Goal: Task Accomplishment & Management: Use online tool/utility

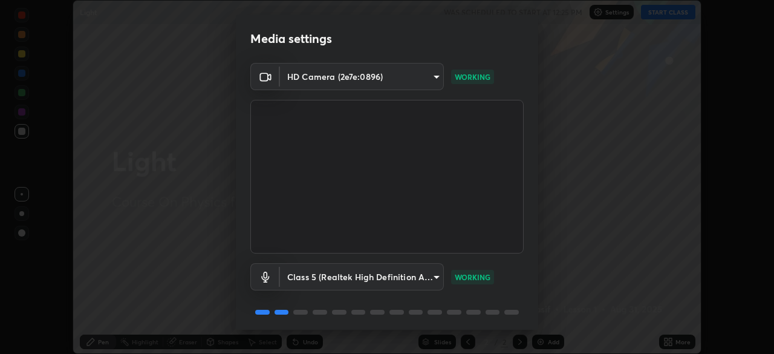
scroll to position [43, 0]
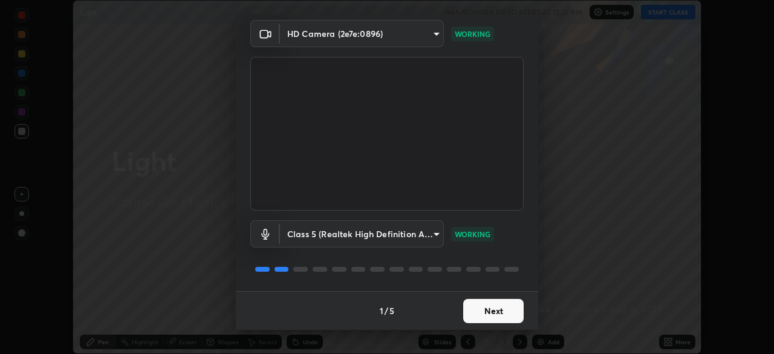
click at [490, 315] on button "Next" at bounding box center [493, 311] width 60 height 24
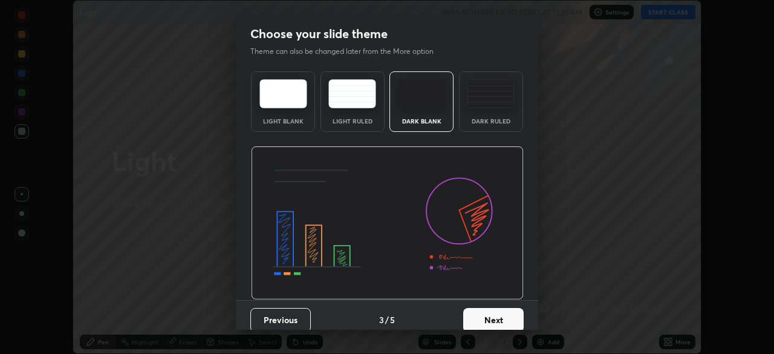
click at [495, 315] on button "Next" at bounding box center [493, 320] width 60 height 24
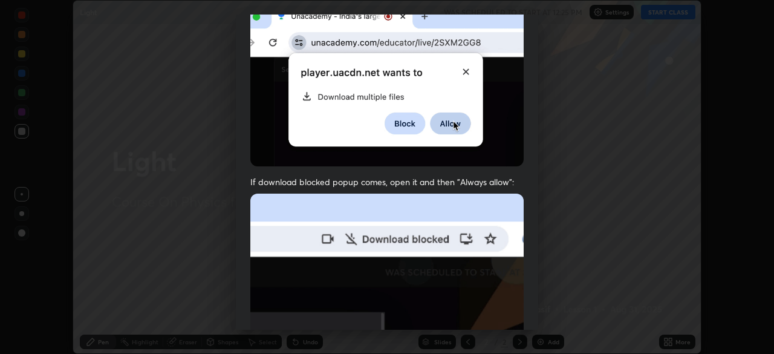
scroll to position [290, 0]
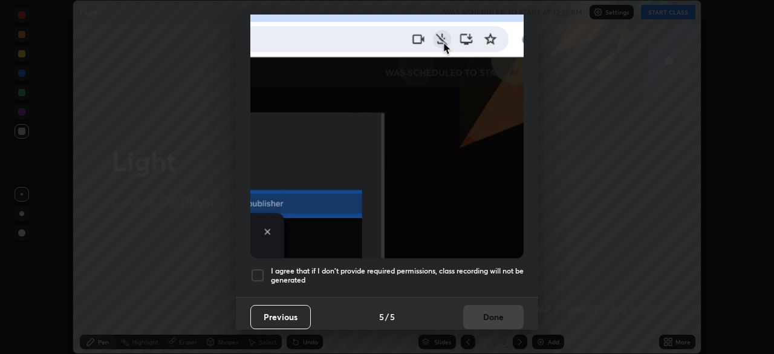
click at [256, 275] on div at bounding box center [257, 275] width 15 height 15
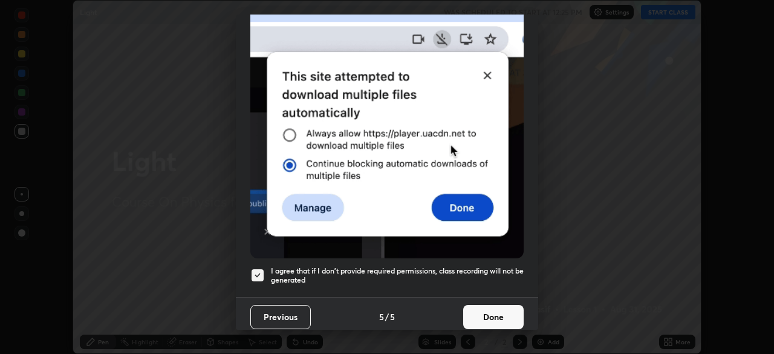
click at [485, 313] on button "Done" at bounding box center [493, 317] width 60 height 24
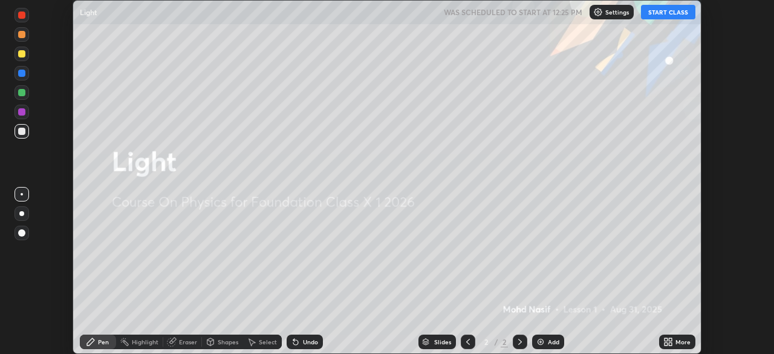
click at [670, 339] on icon at bounding box center [670, 339] width 3 height 3
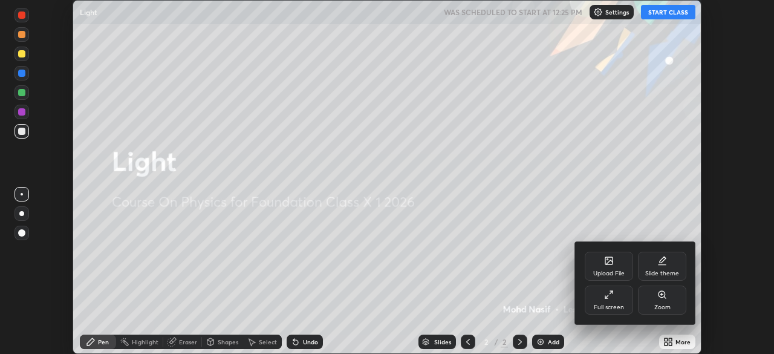
click at [615, 265] on div "Upload File" at bounding box center [609, 266] width 48 height 29
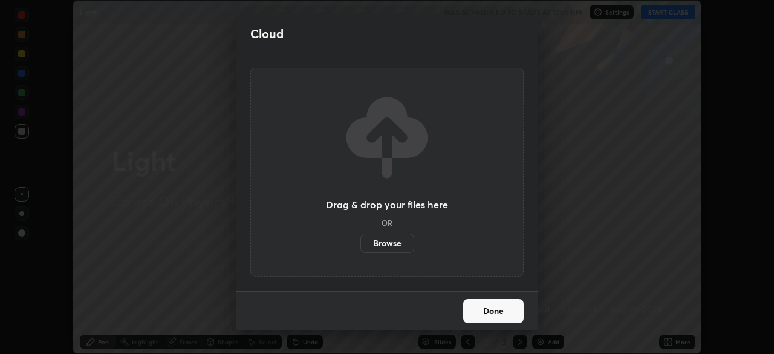
click at [395, 244] on label "Browse" at bounding box center [387, 242] width 54 height 19
click at [360, 244] on input "Browse" at bounding box center [360, 242] width 0 height 19
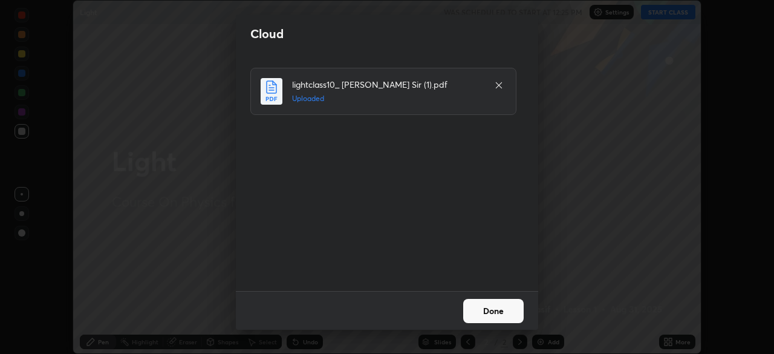
click at [493, 311] on button "Done" at bounding box center [493, 311] width 60 height 24
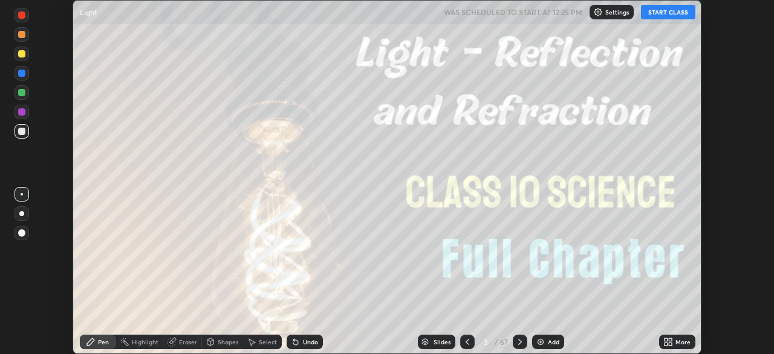
click at [441, 339] on div "Slides" at bounding box center [442, 342] width 17 height 6
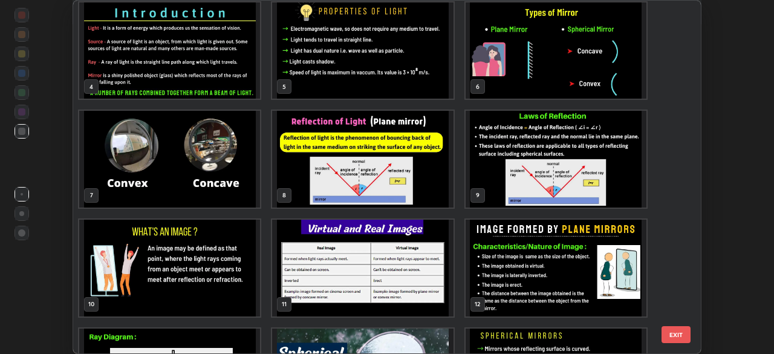
scroll to position [120, 0]
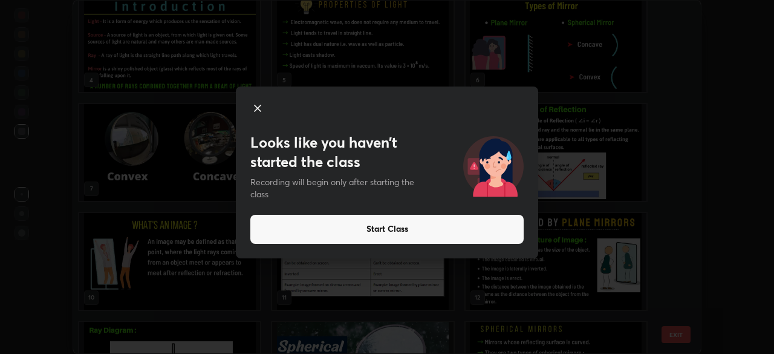
click at [256, 108] on icon at bounding box center [257, 108] width 15 height 15
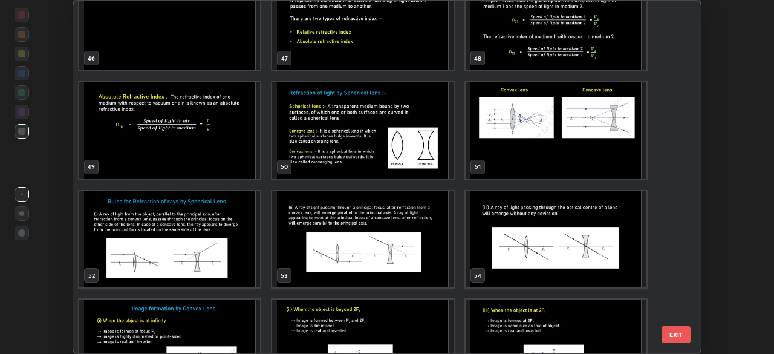
scroll to position [1661, 0]
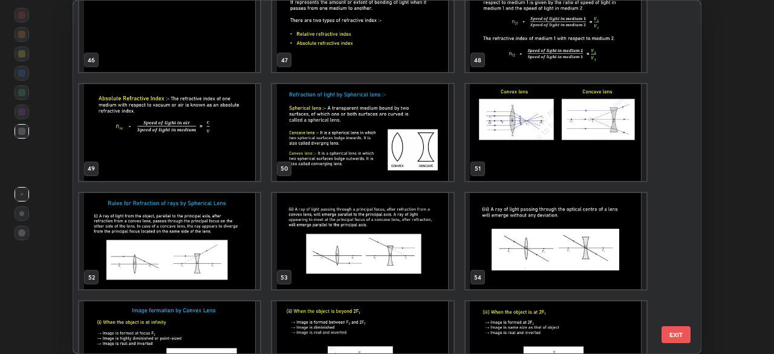
click at [237, 131] on img "grid" at bounding box center [169, 132] width 181 height 97
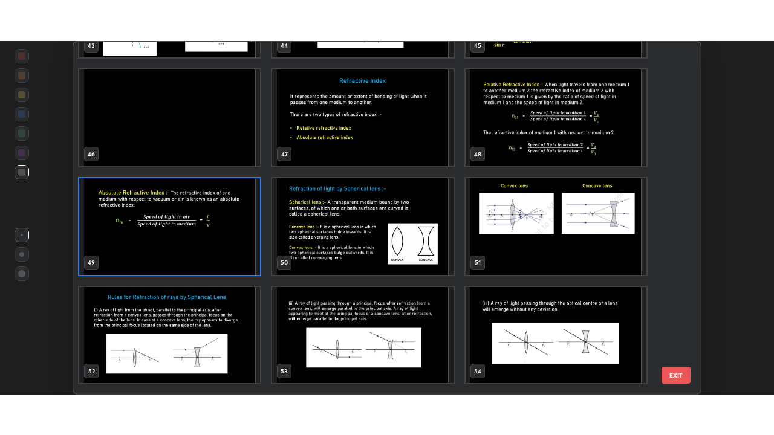
scroll to position [1607, 0]
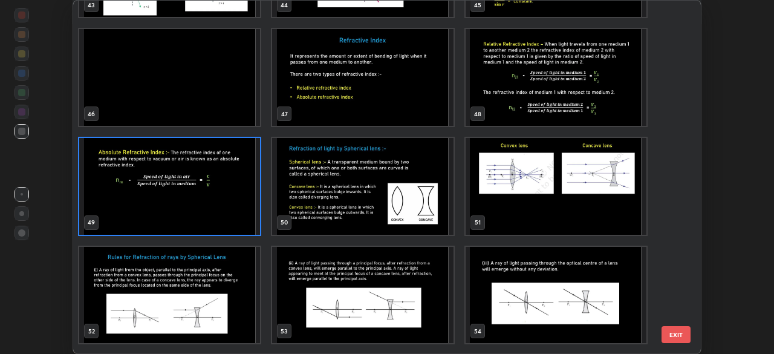
click at [506, 293] on img "grid" at bounding box center [556, 295] width 181 height 97
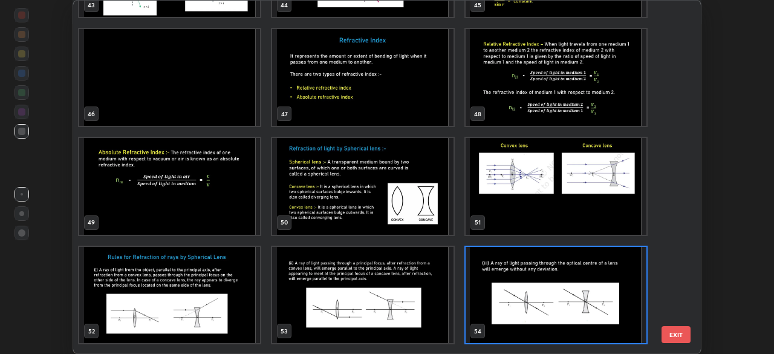
click at [498, 290] on img "grid" at bounding box center [556, 295] width 181 height 97
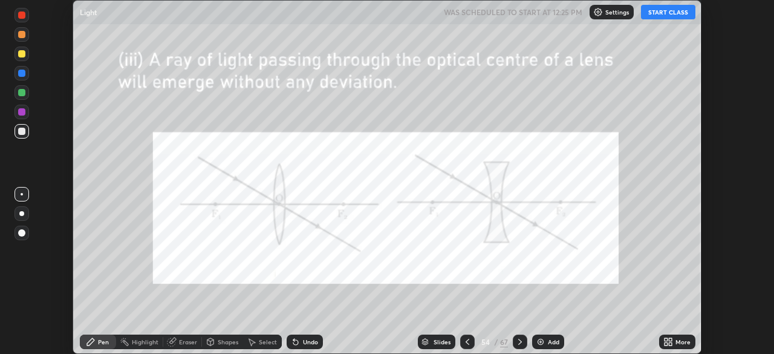
click at [495, 291] on img "grid" at bounding box center [556, 295] width 181 height 97
click at [679, 17] on button "START CLASS" at bounding box center [668, 12] width 54 height 15
click at [544, 341] on img at bounding box center [541, 342] width 10 height 10
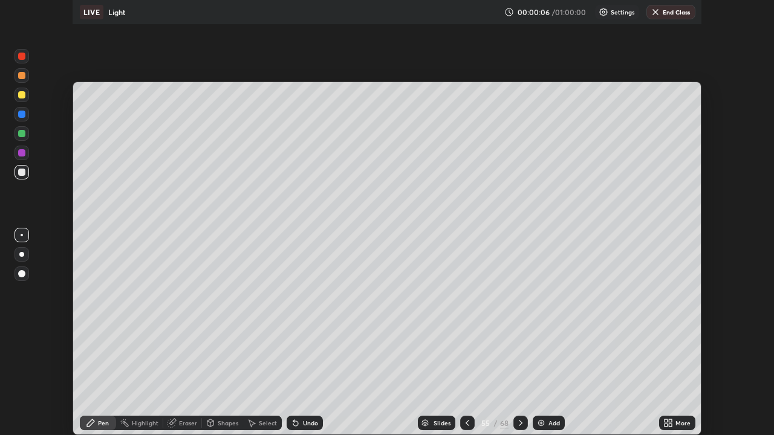
scroll to position [435, 774]
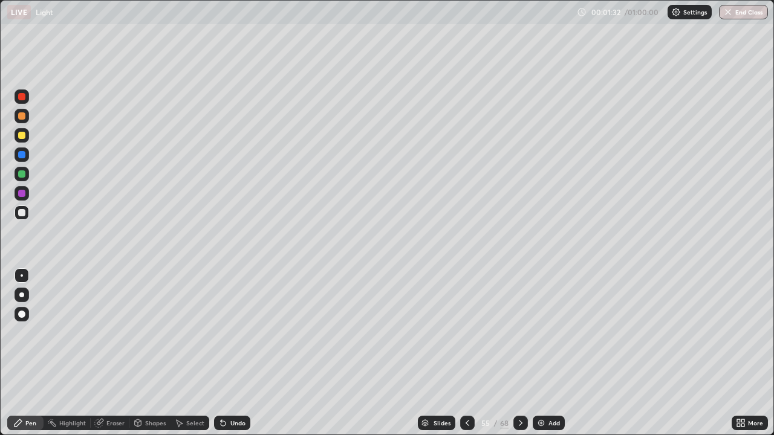
click at [435, 353] on div "Slides" at bounding box center [442, 423] width 17 height 6
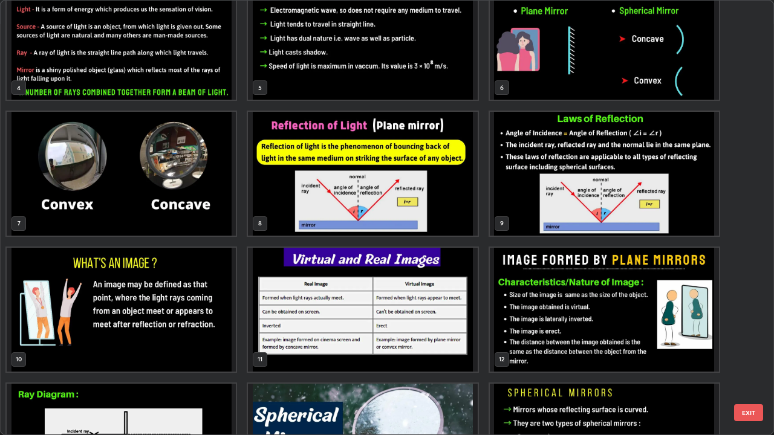
scroll to position [172, 0]
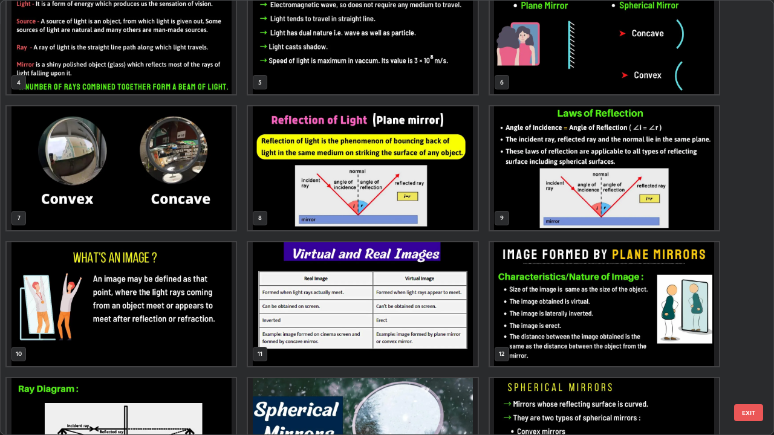
click at [508, 309] on img "grid" at bounding box center [604, 305] width 229 height 124
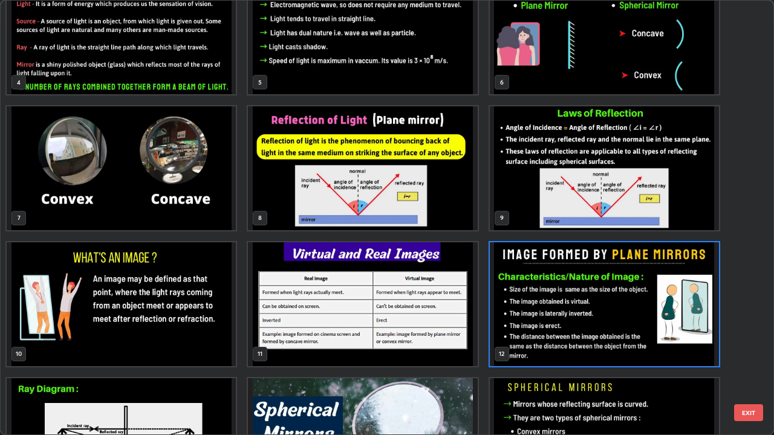
click at [536, 298] on img "grid" at bounding box center [604, 305] width 229 height 124
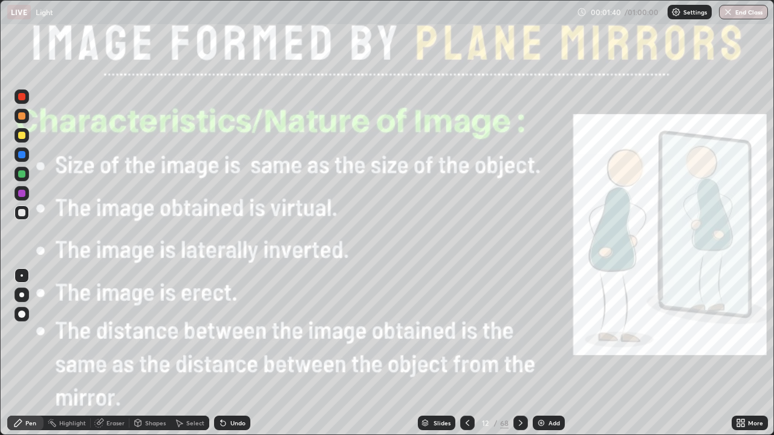
click at [535, 299] on img "grid" at bounding box center [604, 305] width 229 height 124
click at [532, 298] on img "grid" at bounding box center [604, 305] width 229 height 124
click at [425, 353] on icon at bounding box center [425, 421] width 6 height 3
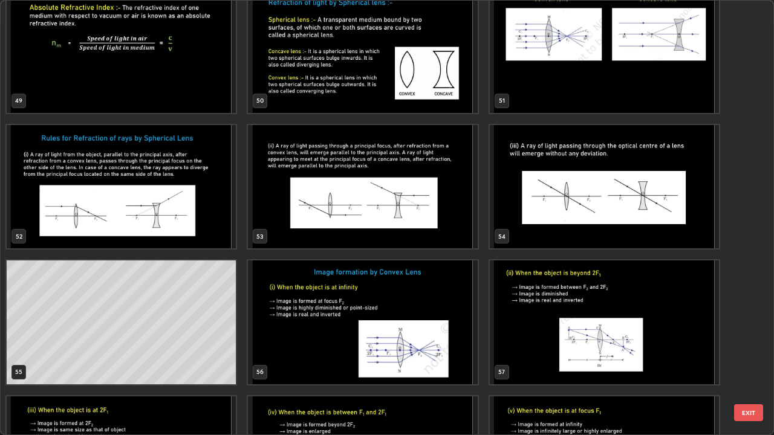
scroll to position [2192, 0]
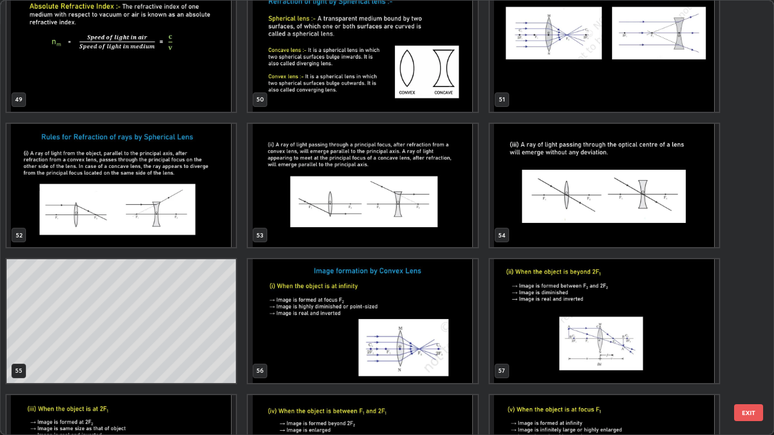
click at [529, 353] on img "grid" at bounding box center [604, 321] width 229 height 124
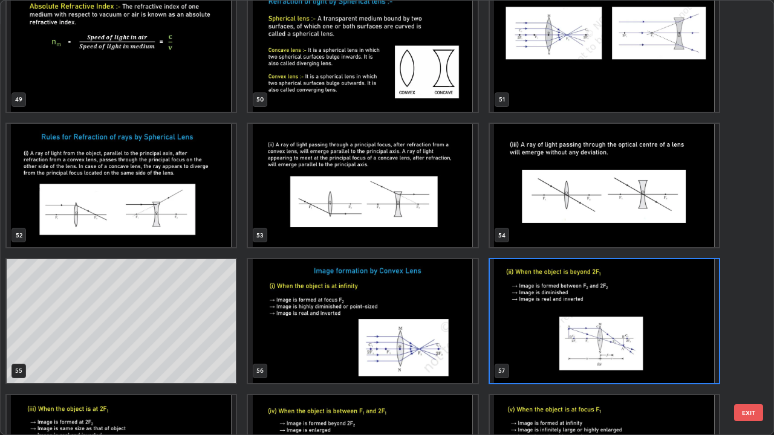
click at [580, 347] on img "grid" at bounding box center [604, 321] width 229 height 124
click at [567, 348] on img "grid" at bounding box center [604, 321] width 229 height 124
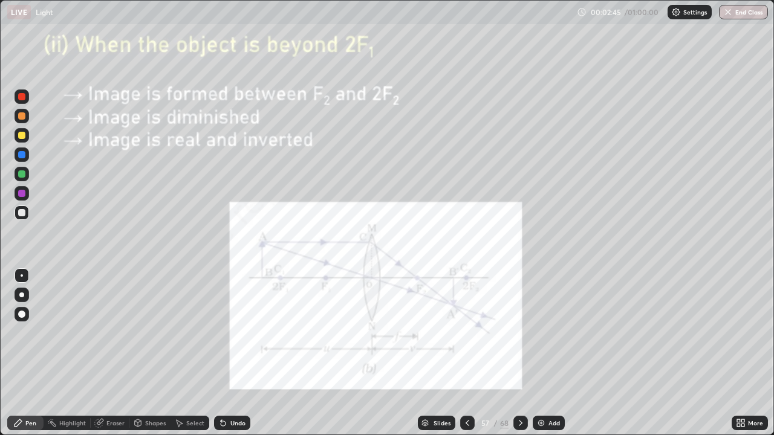
click at [542, 353] on img at bounding box center [541, 423] width 10 height 10
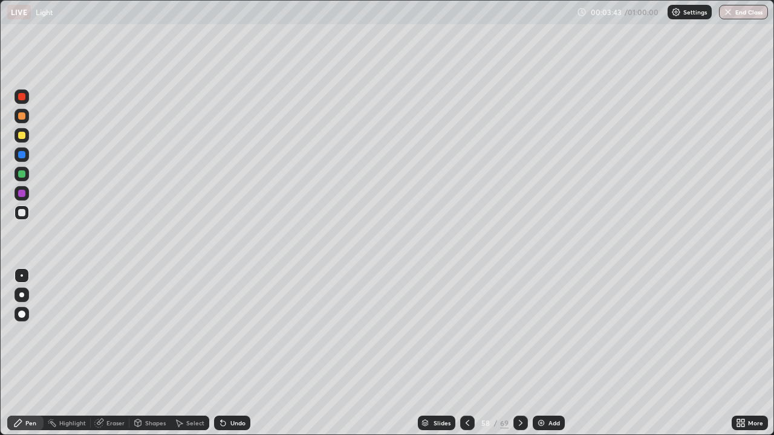
click at [541, 353] on img at bounding box center [541, 423] width 10 height 10
click at [551, 353] on div "Add" at bounding box center [554, 423] width 11 height 6
click at [19, 195] on div at bounding box center [21, 193] width 7 height 7
click at [541, 353] on div "Add" at bounding box center [548, 423] width 32 height 15
click at [430, 353] on div "Slides" at bounding box center [436, 423] width 37 height 15
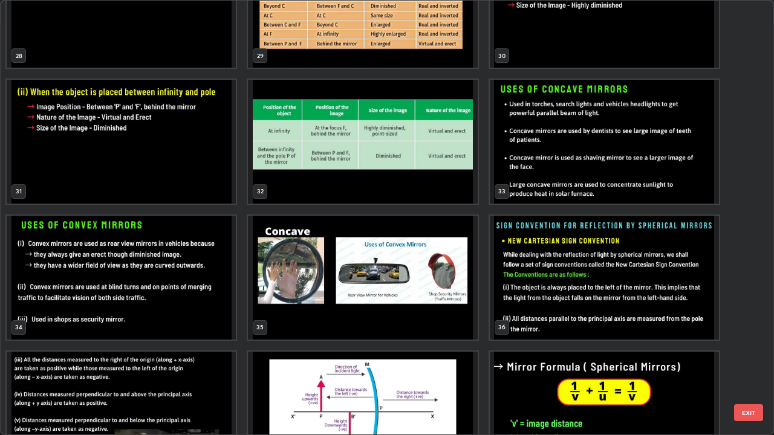
scroll to position [1289, 0]
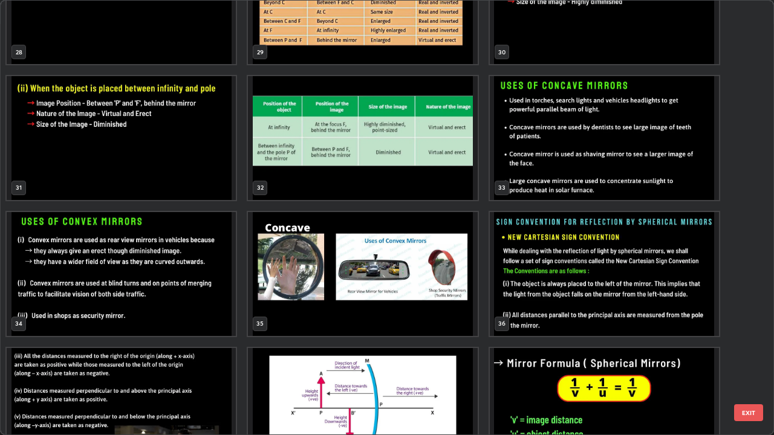
click at [410, 333] on img "grid" at bounding box center [362, 274] width 229 height 124
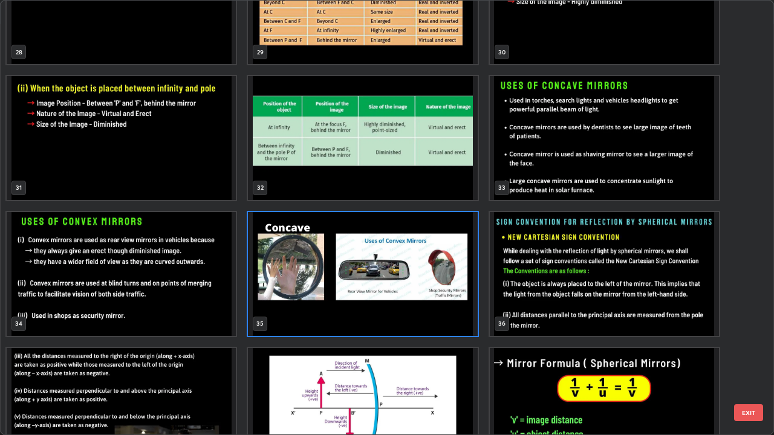
click at [467, 353] on img "grid" at bounding box center [362, 410] width 229 height 124
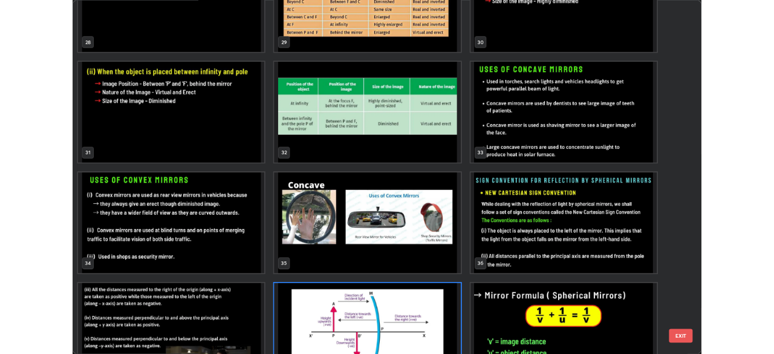
scroll to position [1332, 0]
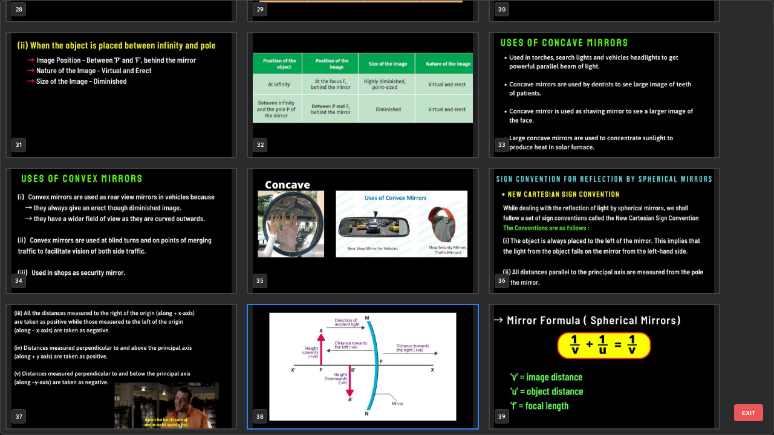
click at [512, 353] on img "grid" at bounding box center [604, 367] width 229 height 124
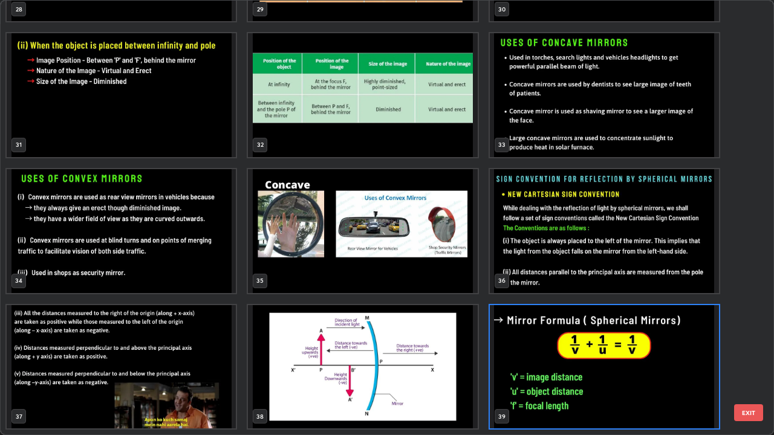
click at [548, 353] on img "grid" at bounding box center [604, 367] width 229 height 124
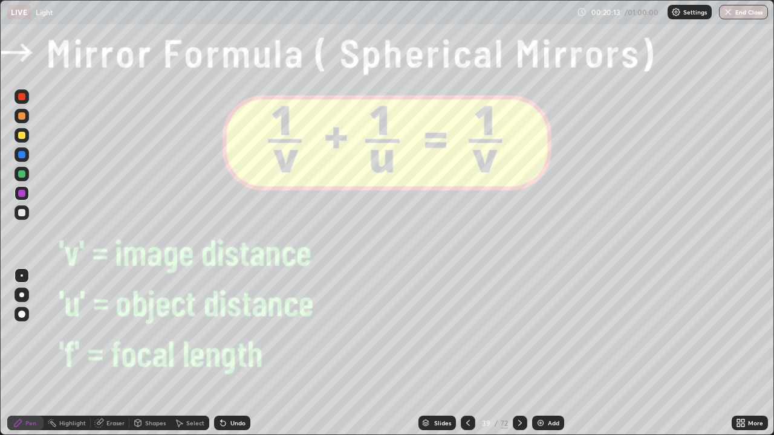
click at [542, 353] on img at bounding box center [541, 423] width 10 height 10
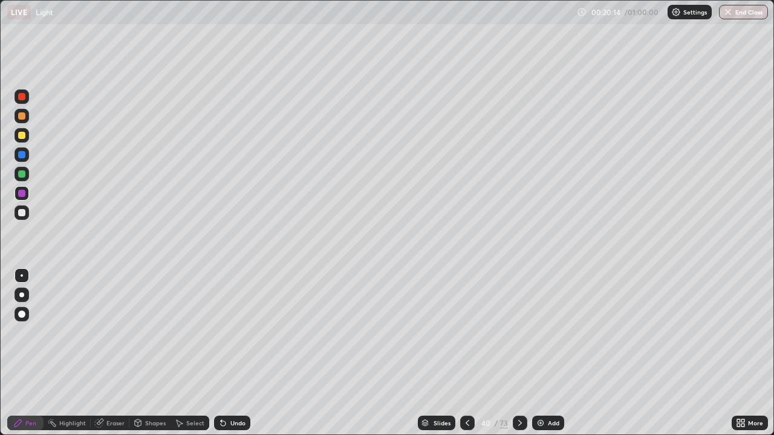
click at [145, 353] on div "Shapes" at bounding box center [155, 423] width 21 height 6
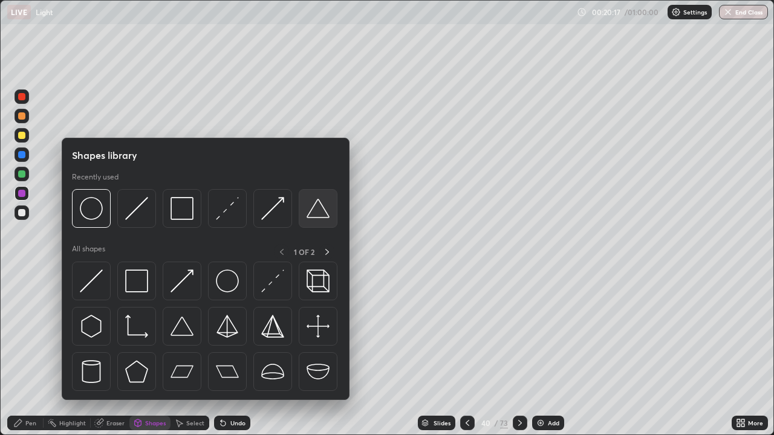
click at [305, 218] on div at bounding box center [318, 208] width 39 height 39
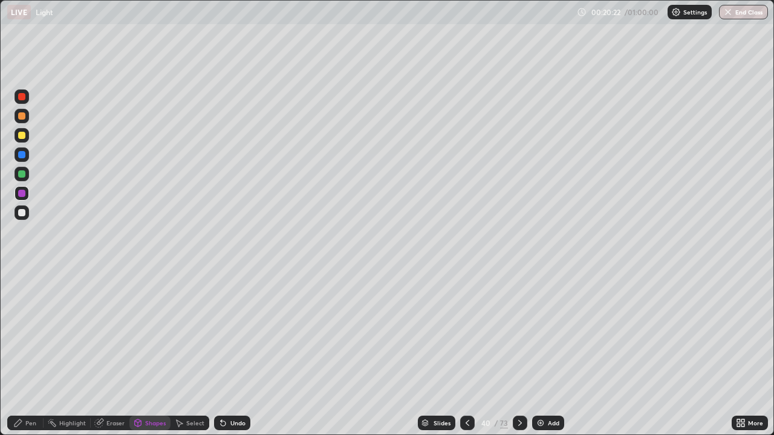
click at [146, 353] on div "Shapes" at bounding box center [155, 423] width 21 height 6
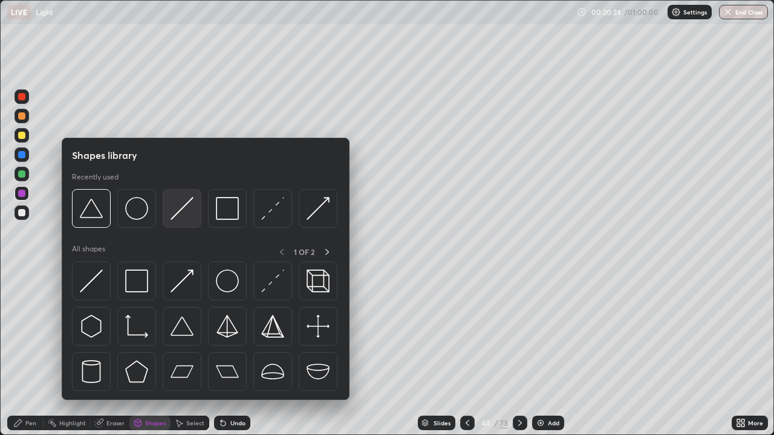
click at [187, 210] on img at bounding box center [182, 208] width 23 height 23
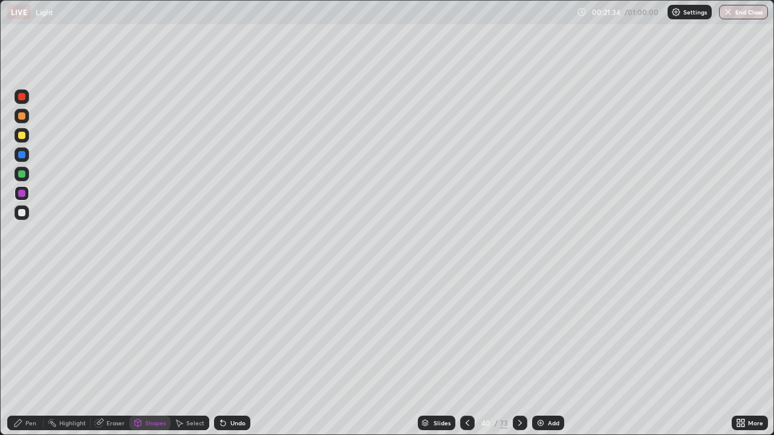
click at [145, 353] on div "Shapes" at bounding box center [149, 423] width 41 height 15
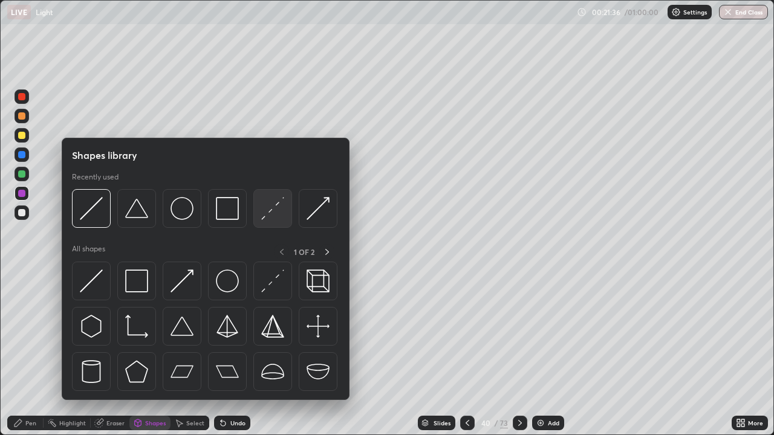
click at [273, 211] on img at bounding box center [272, 208] width 23 height 23
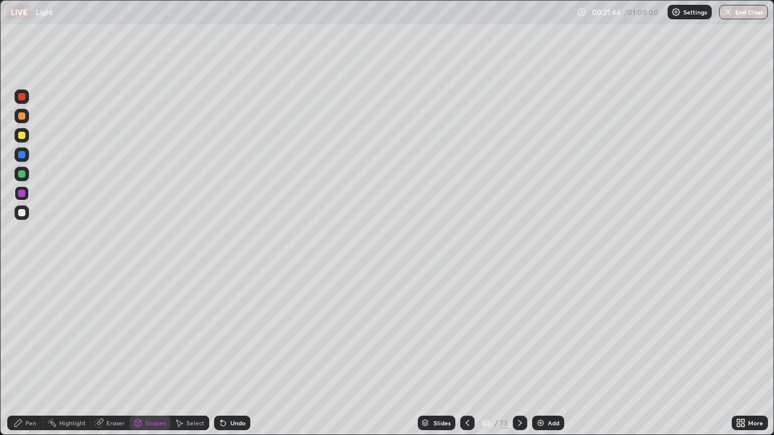
click at [31, 353] on div "Pen" at bounding box center [30, 423] width 11 height 6
click at [537, 353] on img at bounding box center [541, 423] width 10 height 10
click at [143, 353] on div "Shapes" at bounding box center [149, 423] width 41 height 15
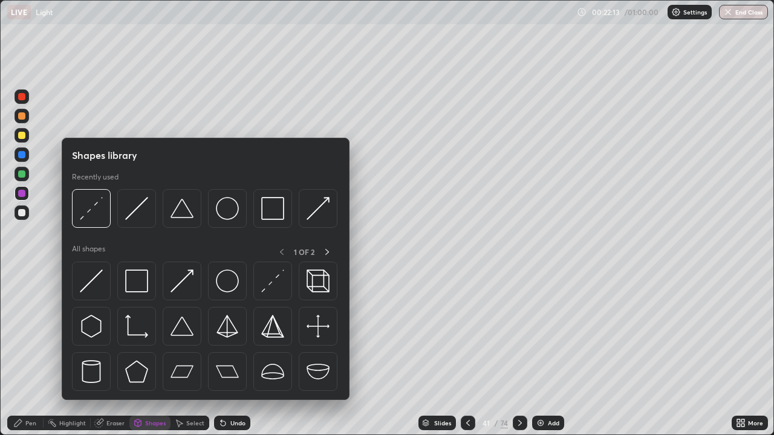
click at [178, 215] on img at bounding box center [182, 208] width 23 height 23
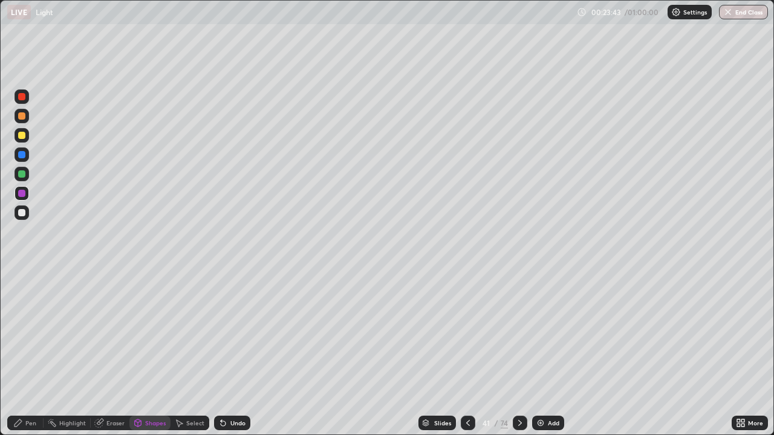
click at [138, 353] on icon at bounding box center [138, 425] width 0 height 4
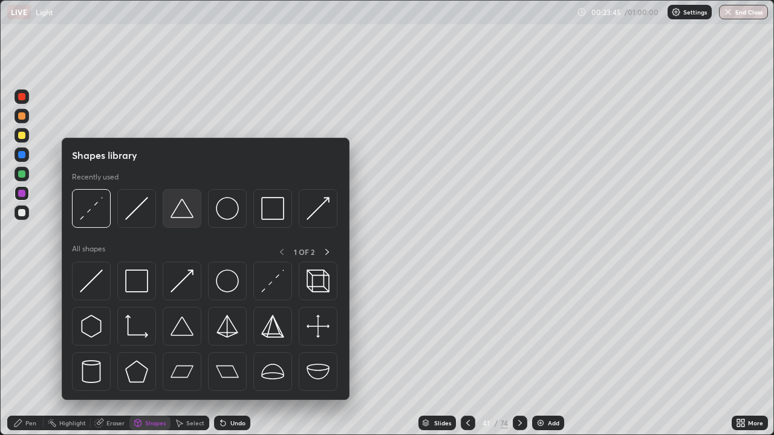
click at [181, 211] on img at bounding box center [182, 208] width 23 height 23
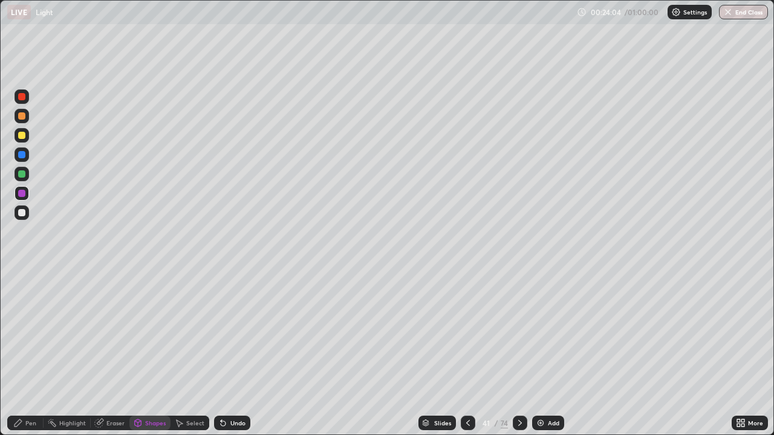
click at [149, 353] on div "Shapes" at bounding box center [155, 423] width 21 height 6
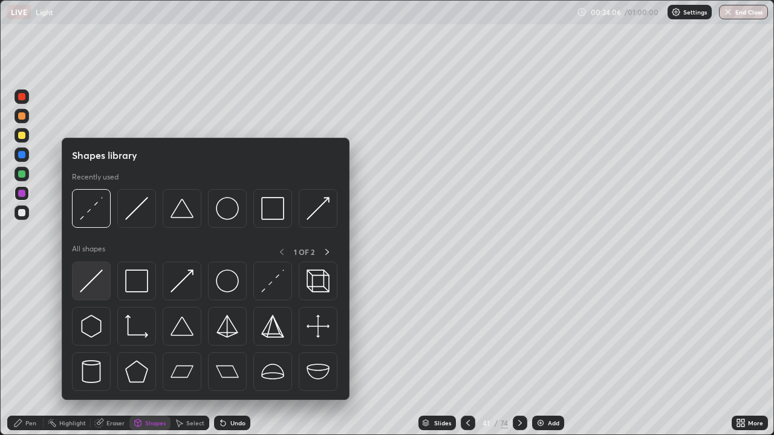
click at [91, 284] on img at bounding box center [91, 281] width 23 height 23
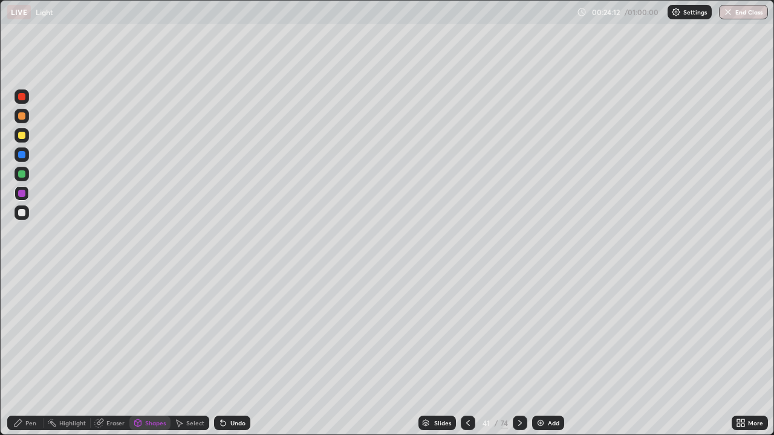
click at [28, 353] on div "Pen" at bounding box center [30, 423] width 11 height 6
click at [539, 353] on img at bounding box center [541, 423] width 10 height 10
click at [18, 134] on div at bounding box center [21, 135] width 7 height 7
click at [466, 353] on icon at bounding box center [468, 423] width 10 height 10
click at [536, 353] on img at bounding box center [541, 423] width 10 height 10
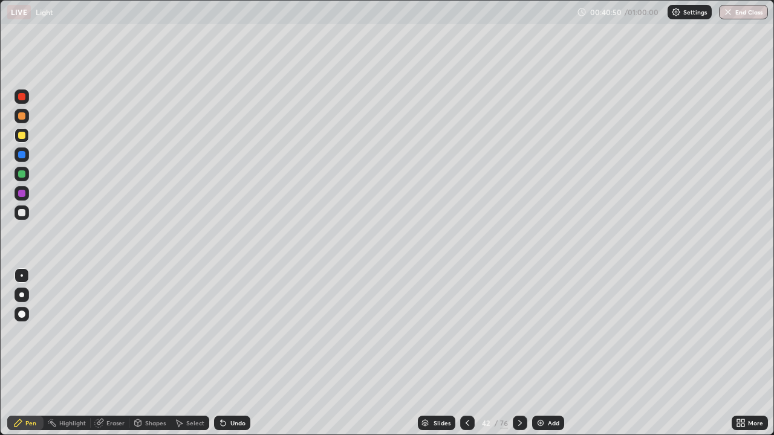
click at [538, 353] on img at bounding box center [541, 423] width 10 height 10
click at [218, 353] on icon at bounding box center [223, 423] width 10 height 10
click at [221, 353] on icon at bounding box center [223, 424] width 5 height 5
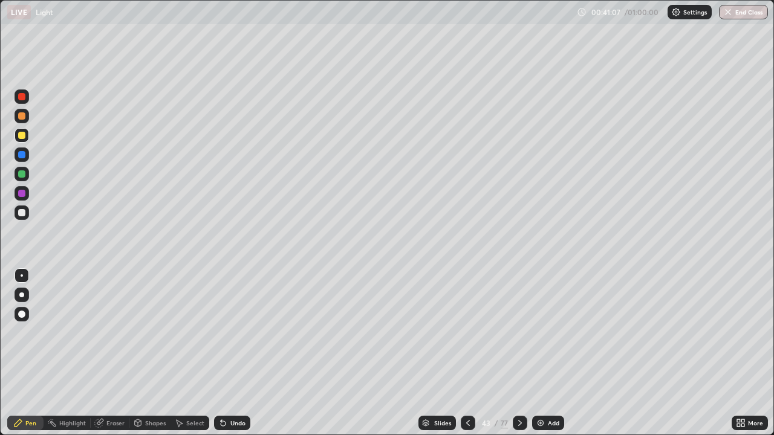
click at [221, 353] on icon at bounding box center [223, 424] width 5 height 5
click at [223, 353] on icon at bounding box center [223, 424] width 5 height 5
click at [224, 353] on icon at bounding box center [223, 424] width 5 height 5
click at [224, 353] on icon at bounding box center [223, 423] width 10 height 10
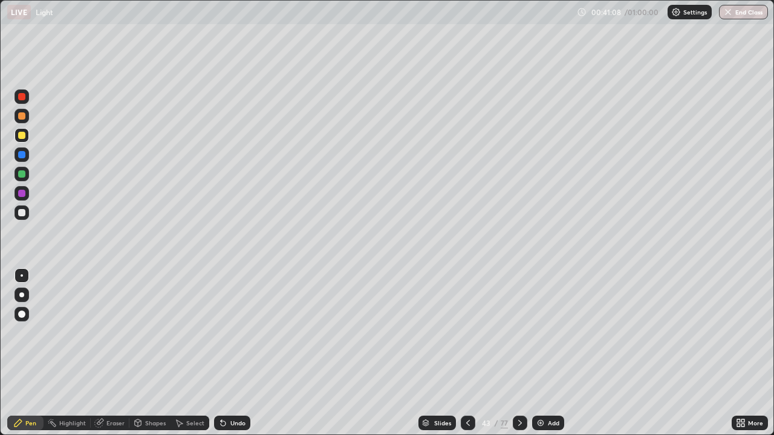
click at [223, 353] on icon at bounding box center [223, 423] width 10 height 10
click at [544, 353] on img at bounding box center [541, 423] width 10 height 10
click at [538, 353] on img at bounding box center [541, 423] width 10 height 10
click at [728, 11] on img "button" at bounding box center [729, 12] width 10 height 10
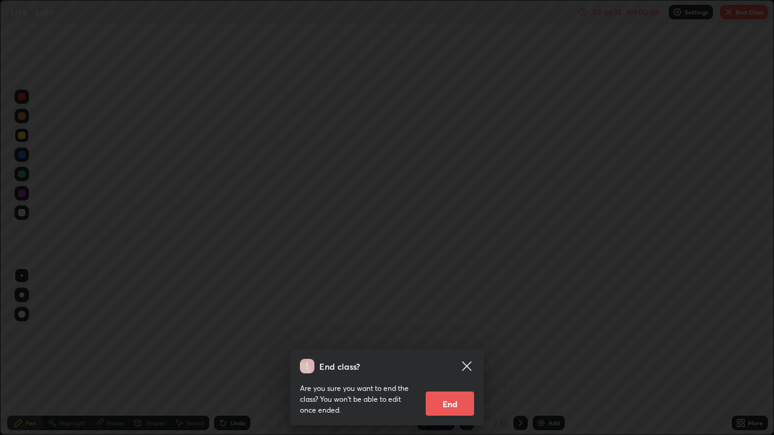
click at [438, 353] on button "End" at bounding box center [450, 404] width 48 height 24
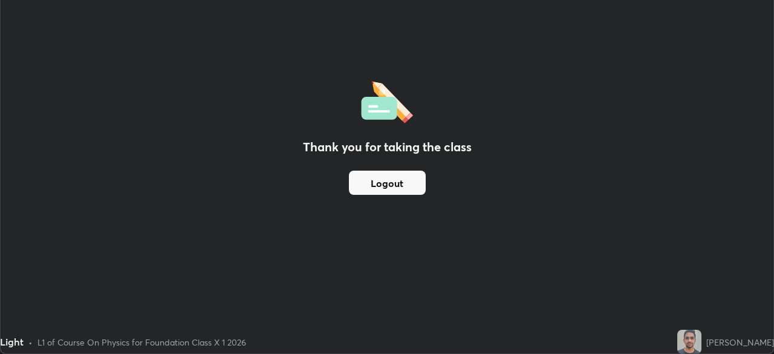
scroll to position [60121, 59700]
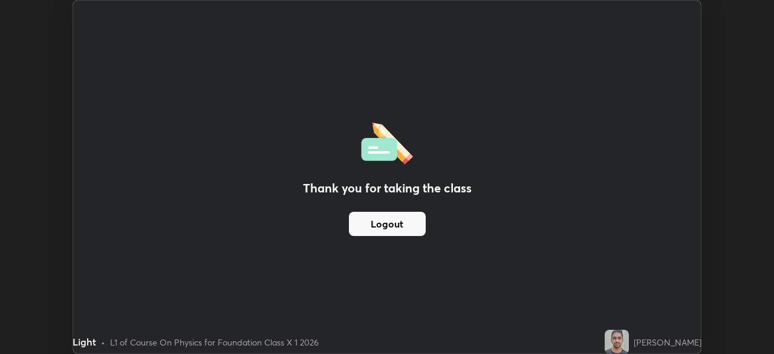
click at [396, 226] on button "Logout" at bounding box center [387, 224] width 77 height 24
click at [405, 220] on button "Logout" at bounding box center [387, 224] width 77 height 24
click at [409, 225] on button "Logout" at bounding box center [387, 224] width 77 height 24
